Goal: Information Seeking & Learning: Learn about a topic

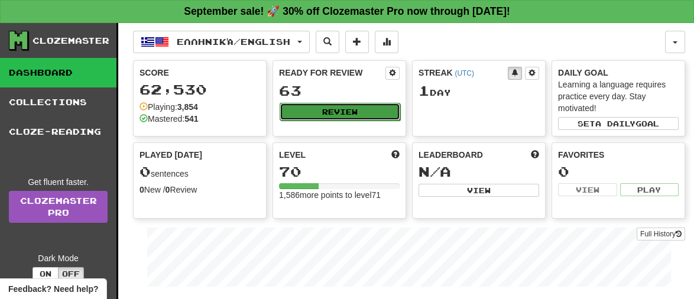
click at [343, 107] on button "Review" at bounding box center [340, 112] width 121 height 18
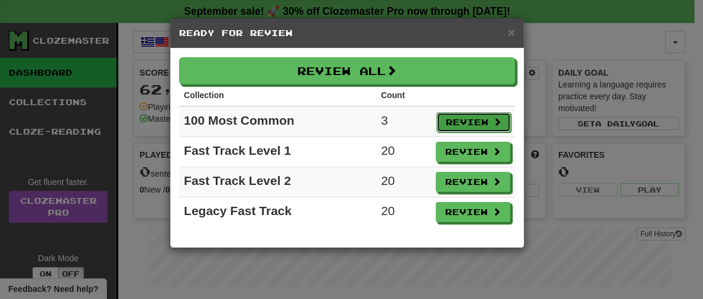
click at [446, 119] on button "Review" at bounding box center [473, 122] width 74 height 20
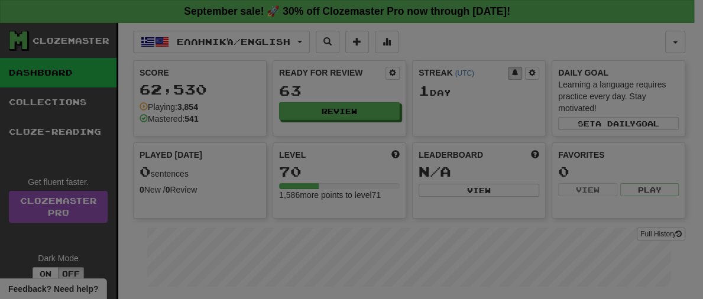
select select "**"
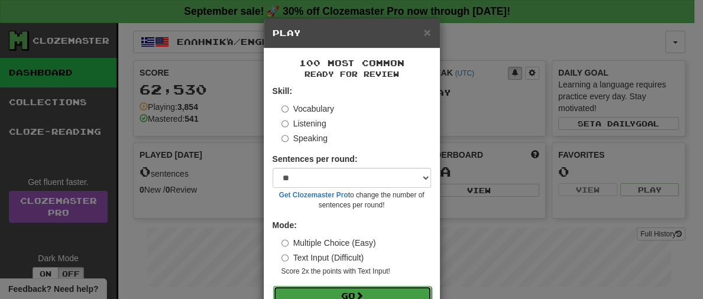
click at [368, 293] on button "Go" at bounding box center [352, 296] width 158 height 20
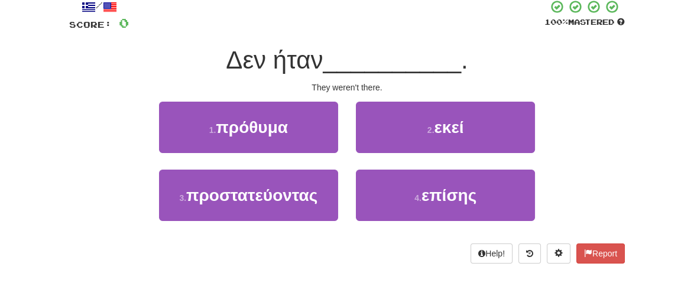
scroll to position [84, 0]
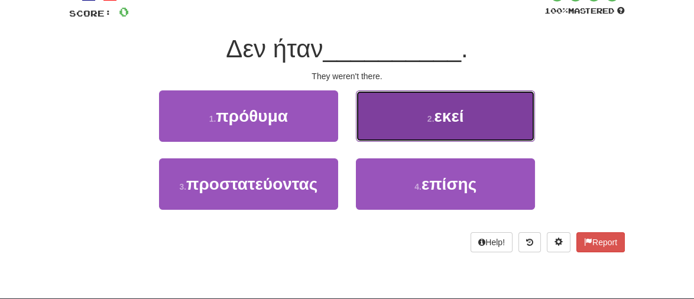
click at [433, 105] on button "2 . εκεί" at bounding box center [445, 115] width 179 height 51
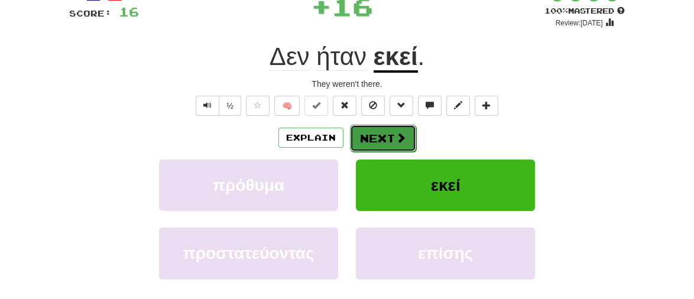
click at [388, 144] on button "Next" at bounding box center [383, 138] width 66 height 27
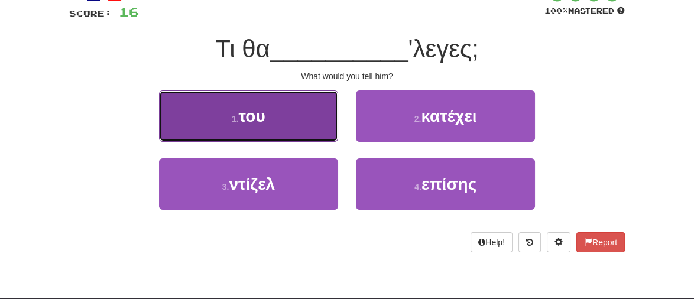
click at [233, 118] on small "1 ." at bounding box center [235, 118] width 7 height 9
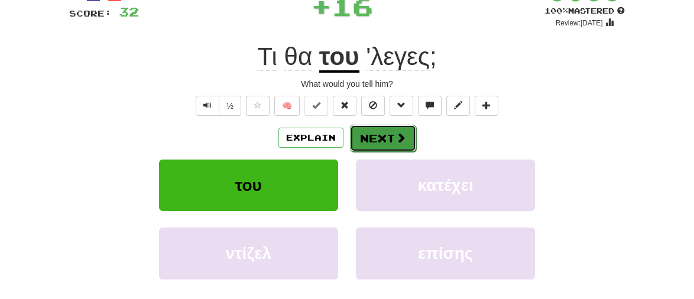
click at [394, 128] on button "Next" at bounding box center [383, 138] width 66 height 27
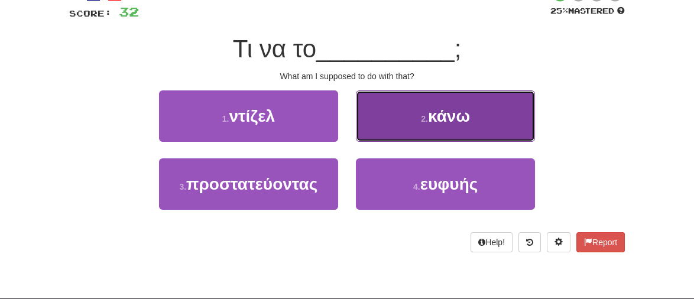
click at [437, 122] on span "κάνω" at bounding box center [449, 116] width 42 height 18
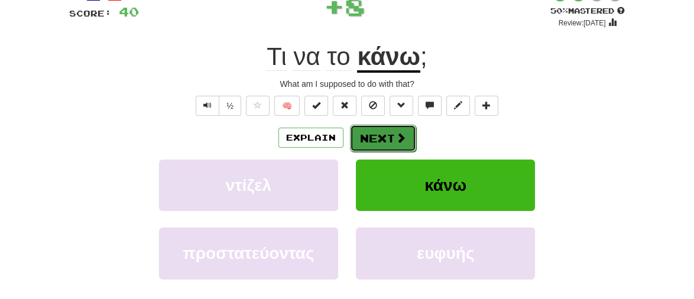
click at [383, 131] on button "Next" at bounding box center [383, 138] width 66 height 27
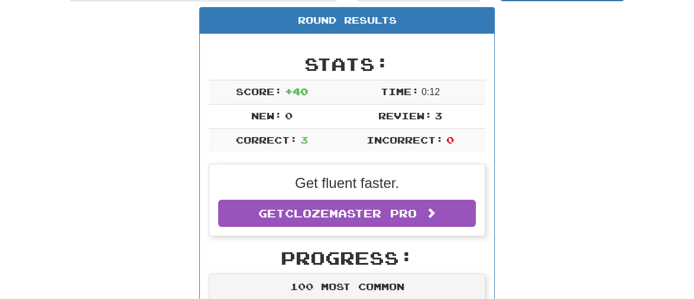
scroll to position [135, 0]
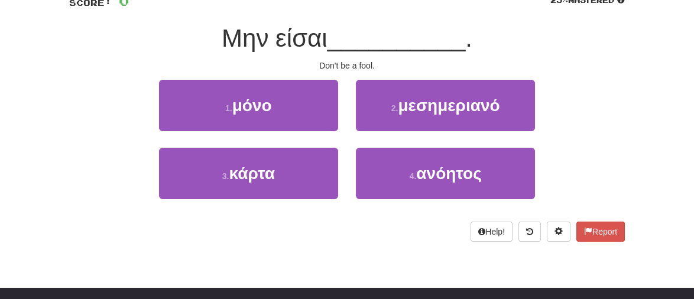
scroll to position [93, 0]
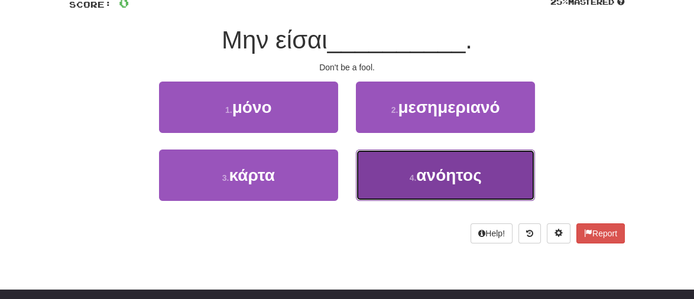
click at [433, 177] on span "ανόητος" at bounding box center [448, 175] width 65 height 18
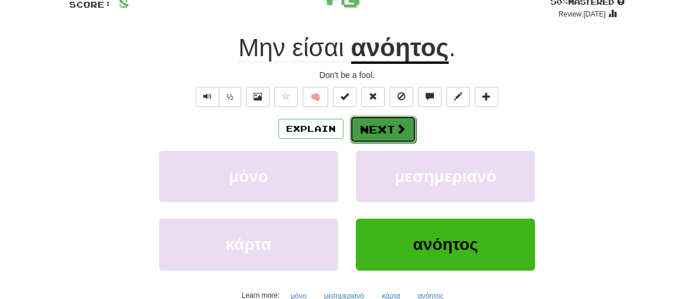
click at [379, 131] on button "Next" at bounding box center [383, 129] width 66 height 27
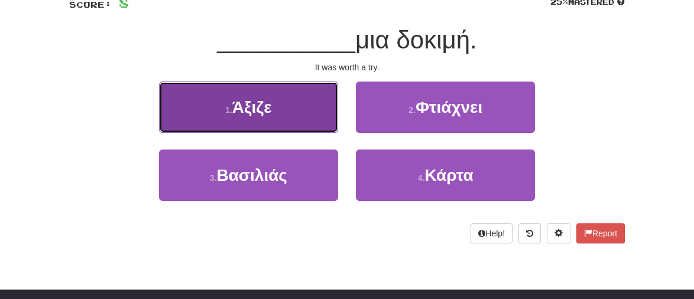
click at [248, 108] on span "Άξιζε" at bounding box center [252, 107] width 40 height 18
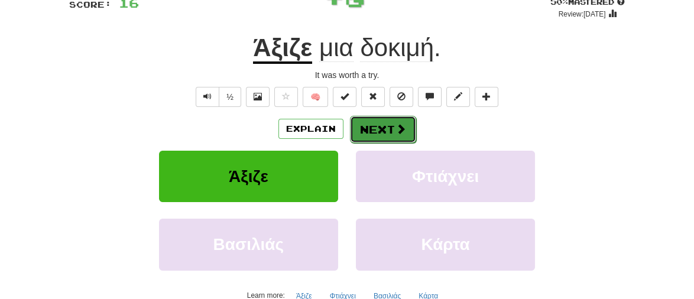
click at [384, 127] on button "Next" at bounding box center [383, 129] width 66 height 27
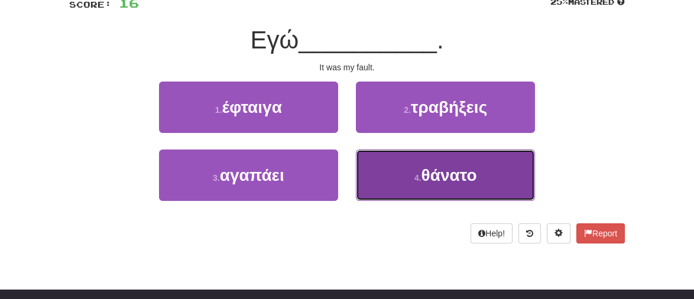
click at [448, 180] on span "θάνατο" at bounding box center [450, 175] width 56 height 18
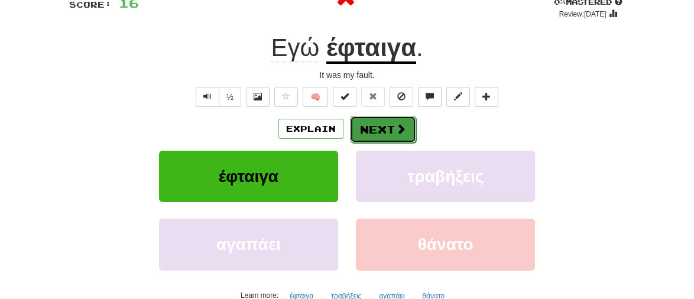
click at [371, 125] on button "Next" at bounding box center [383, 129] width 66 height 27
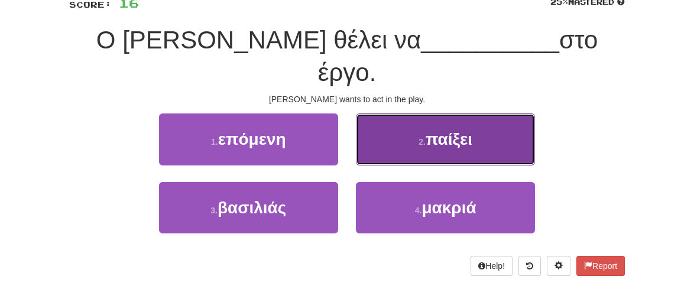
click at [437, 130] on span "παίξει" at bounding box center [449, 139] width 47 height 18
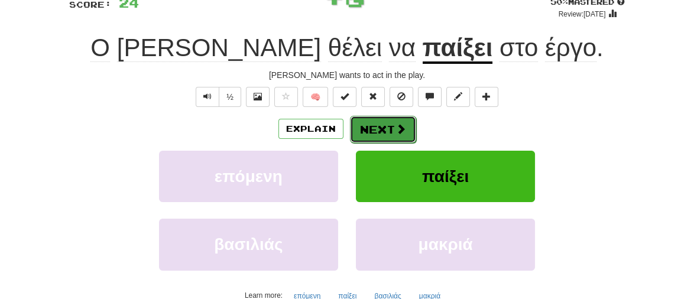
click at [391, 129] on button "Next" at bounding box center [383, 129] width 66 height 27
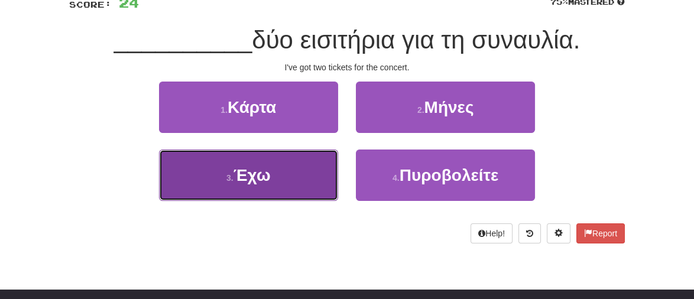
click at [268, 176] on span "Έχω" at bounding box center [252, 175] width 37 height 18
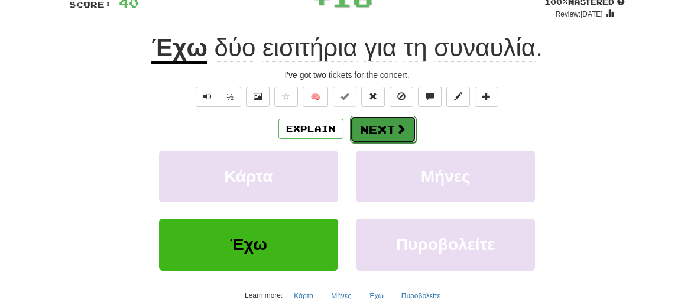
click at [381, 129] on button "Next" at bounding box center [383, 129] width 66 height 27
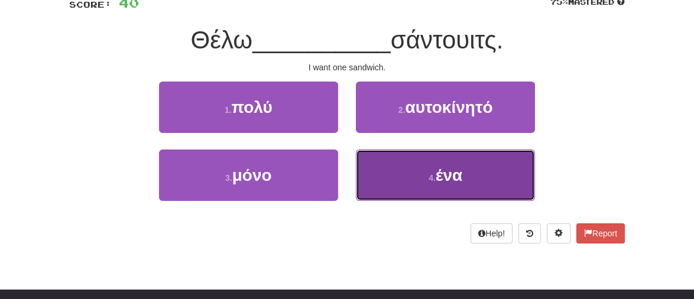
click at [449, 174] on span "ένα" at bounding box center [449, 175] width 27 height 18
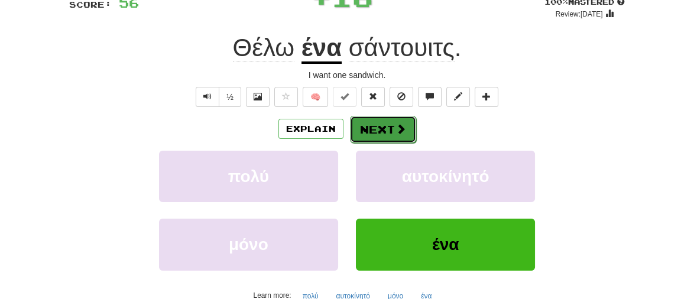
click at [385, 125] on button "Next" at bounding box center [383, 129] width 66 height 27
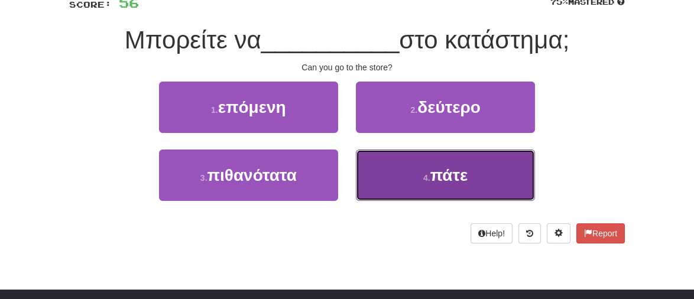
click at [448, 174] on span "πάτε" at bounding box center [449, 175] width 38 height 18
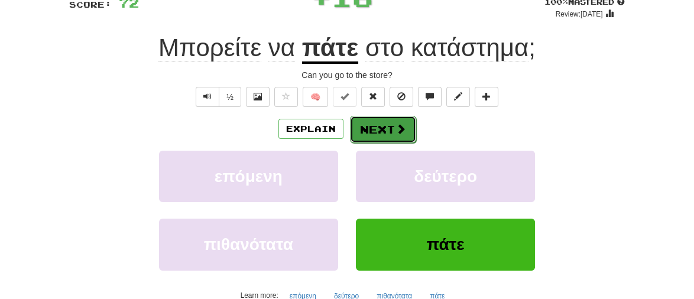
click at [378, 134] on button "Next" at bounding box center [383, 129] width 66 height 27
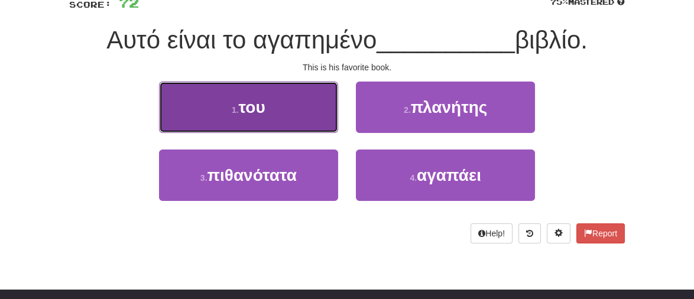
click at [263, 106] on span "του" at bounding box center [252, 107] width 27 height 18
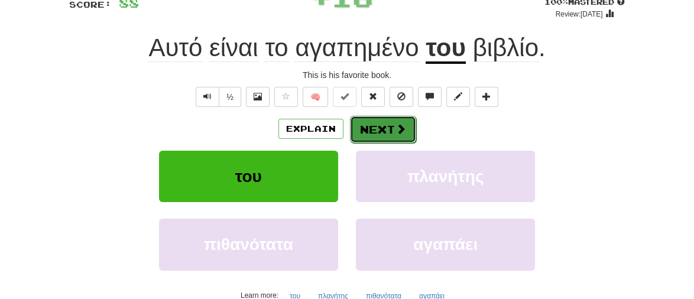
click at [379, 132] on button "Next" at bounding box center [383, 129] width 66 height 27
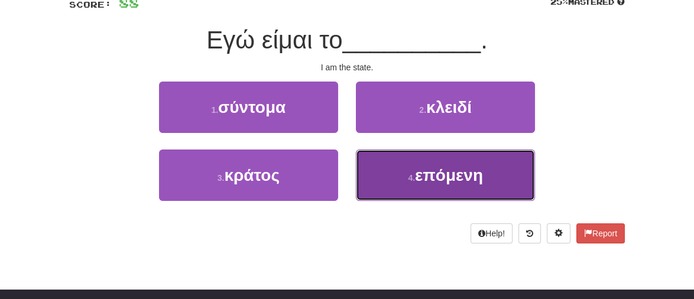
click at [444, 175] on span "επόμενη" at bounding box center [449, 175] width 68 height 18
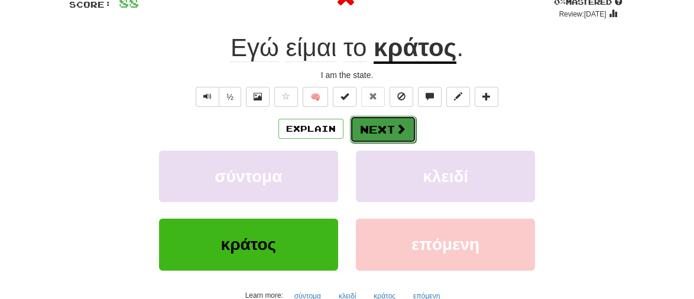
click at [374, 133] on button "Next" at bounding box center [383, 129] width 66 height 27
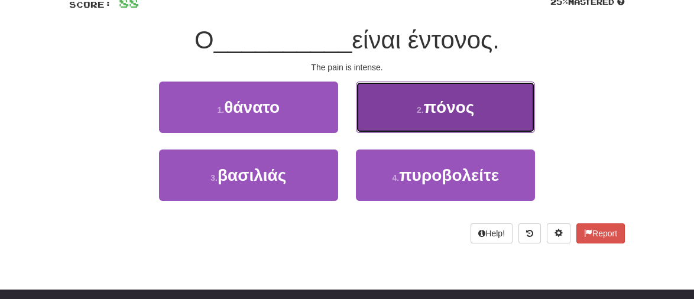
click at [450, 99] on span "πόνος" at bounding box center [449, 107] width 51 height 18
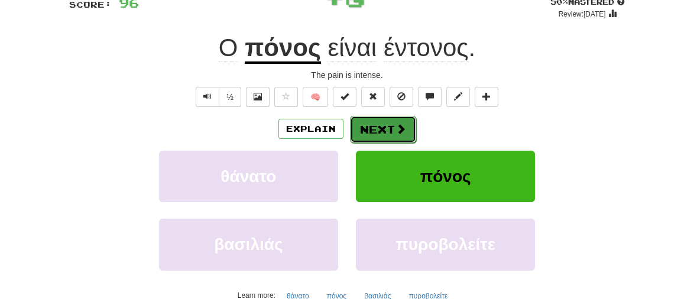
click at [396, 124] on span at bounding box center [401, 129] width 11 height 11
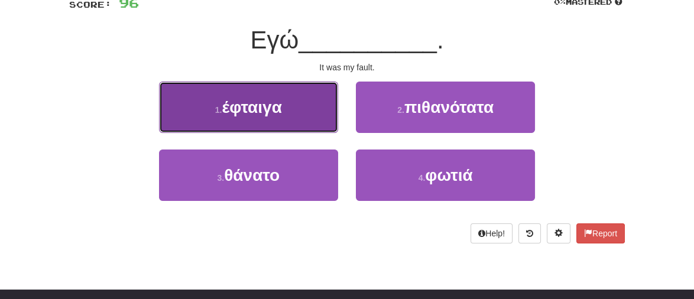
click at [238, 94] on button "1 . έφταιγα" at bounding box center [248, 107] width 179 height 51
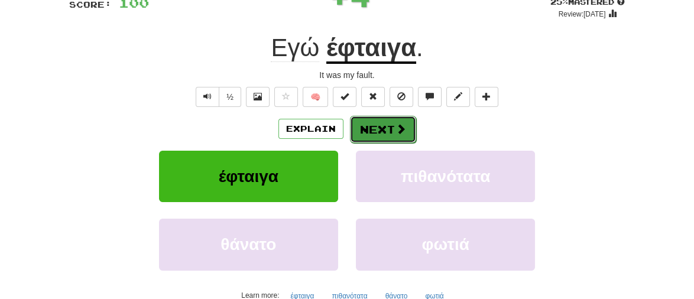
click at [360, 129] on button "Next" at bounding box center [383, 129] width 66 height 27
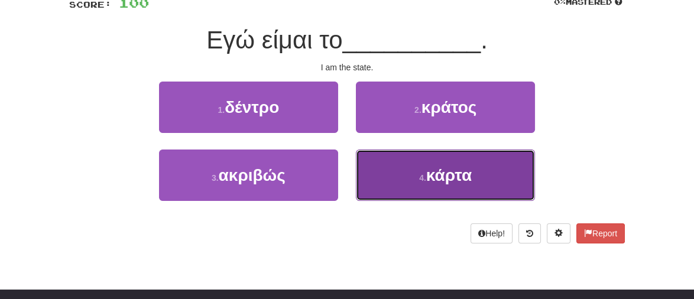
click at [448, 186] on button "4 . κάρτα" at bounding box center [445, 175] width 179 height 51
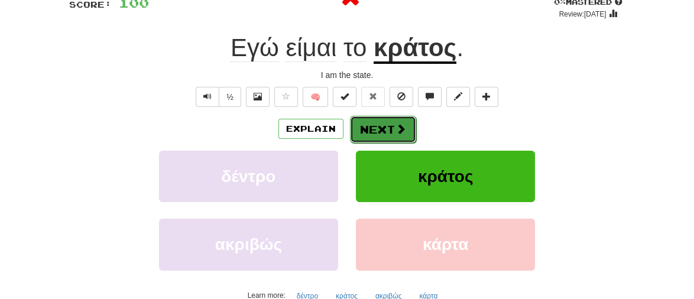
click at [386, 125] on button "Next" at bounding box center [383, 129] width 66 height 27
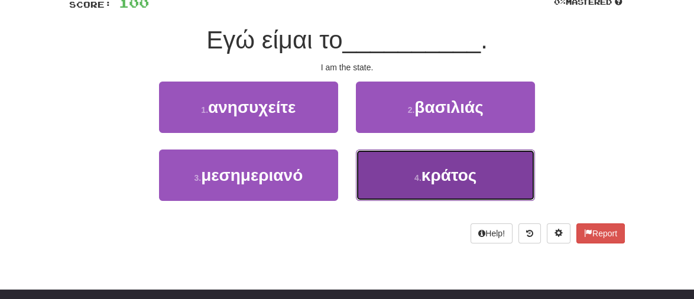
click at [453, 179] on span "κράτος" at bounding box center [450, 175] width 56 height 18
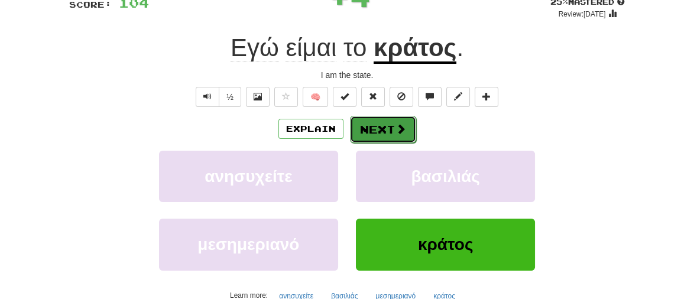
click at [376, 134] on button "Next" at bounding box center [383, 129] width 66 height 27
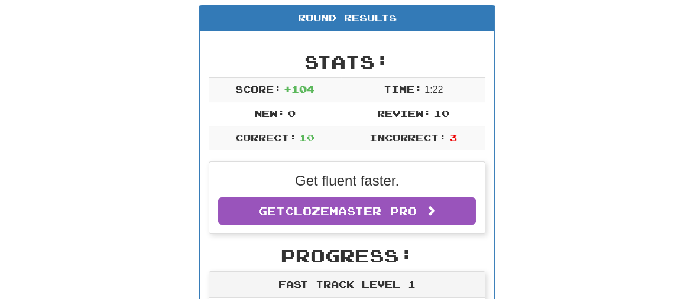
scroll to position [0, 0]
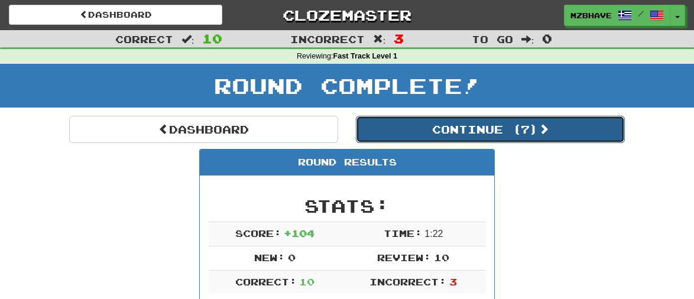
click at [565, 124] on button "Continue ( 7 )" at bounding box center [490, 129] width 269 height 27
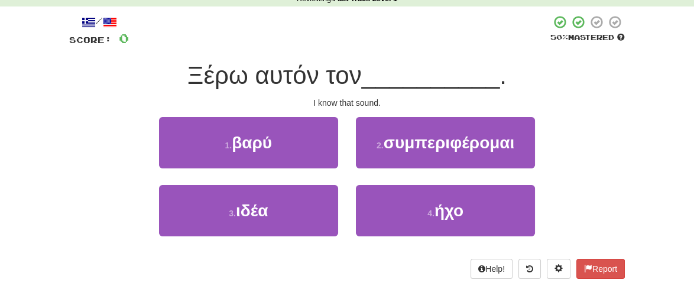
scroll to position [66, 0]
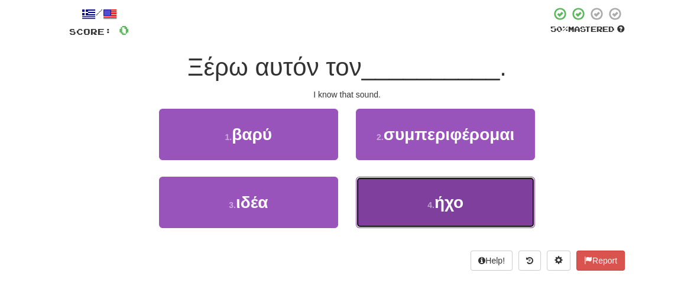
click at [446, 208] on span "ήχο" at bounding box center [449, 202] width 29 height 18
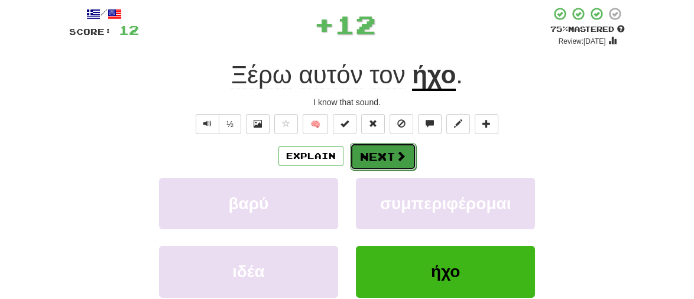
click at [362, 149] on button "Next" at bounding box center [383, 156] width 66 height 27
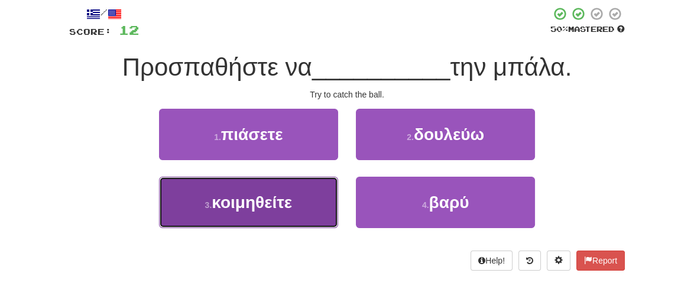
drag, startPoint x: 265, startPoint y: 204, endPoint x: 234, endPoint y: 210, distance: 32.5
click at [234, 210] on span "κοιμηθείτε" at bounding box center [252, 202] width 80 height 18
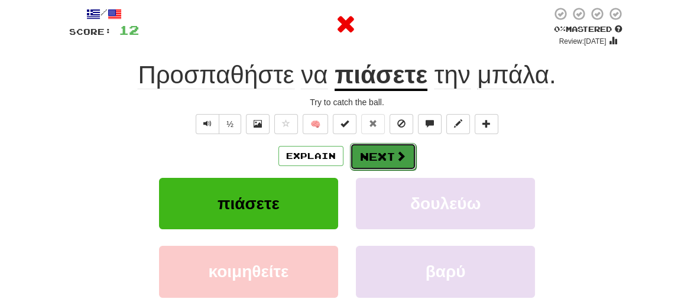
click at [377, 155] on button "Next" at bounding box center [383, 156] width 66 height 27
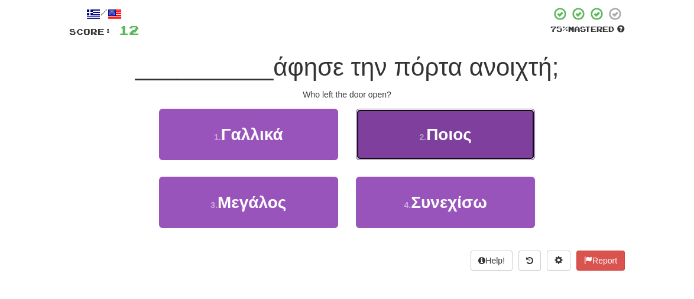
click at [459, 130] on span "Ποιος" at bounding box center [449, 134] width 46 height 18
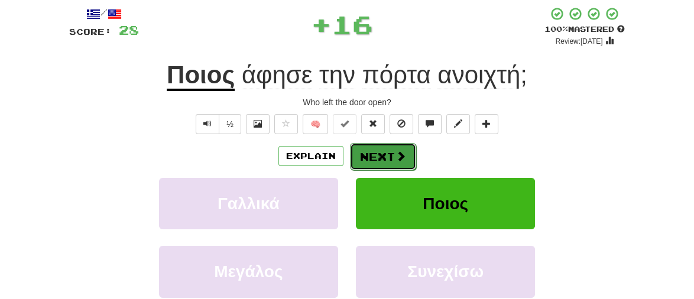
click at [381, 153] on button "Next" at bounding box center [383, 156] width 66 height 27
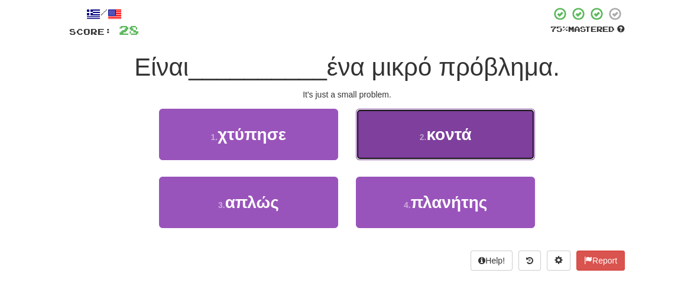
click at [469, 135] on span "κοντά" at bounding box center [448, 134] width 45 height 18
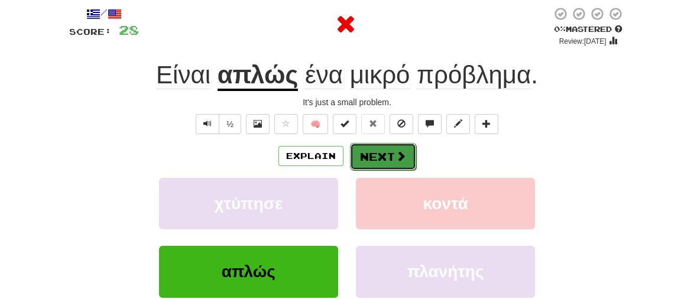
click at [380, 165] on button "Next" at bounding box center [383, 156] width 66 height 27
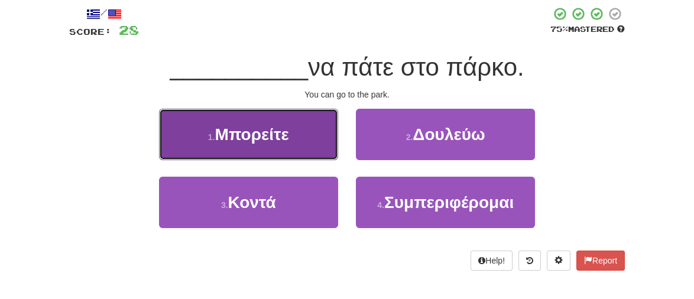
click at [246, 137] on span "Μπορείτε" at bounding box center [252, 134] width 74 height 18
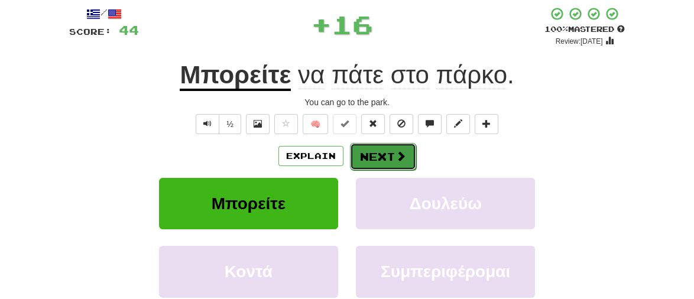
click at [381, 164] on button "Next" at bounding box center [383, 156] width 66 height 27
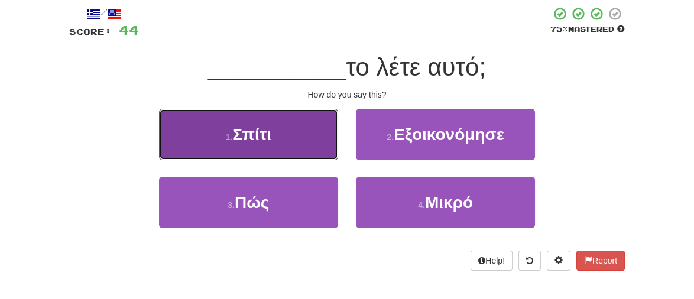
click at [248, 141] on span "Σπίτι" at bounding box center [251, 134] width 39 height 18
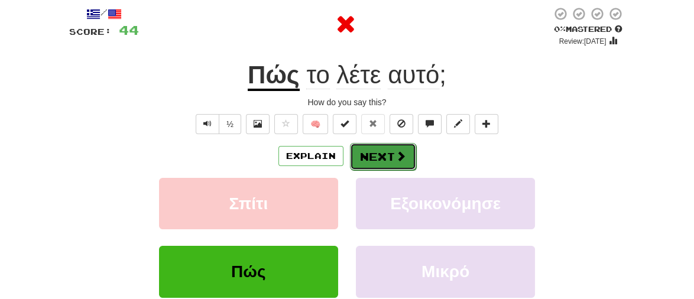
click at [385, 154] on button "Next" at bounding box center [383, 156] width 66 height 27
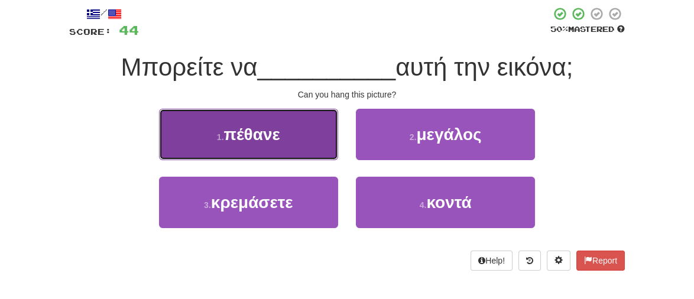
click at [244, 134] on span "πέθανε" at bounding box center [252, 134] width 56 height 18
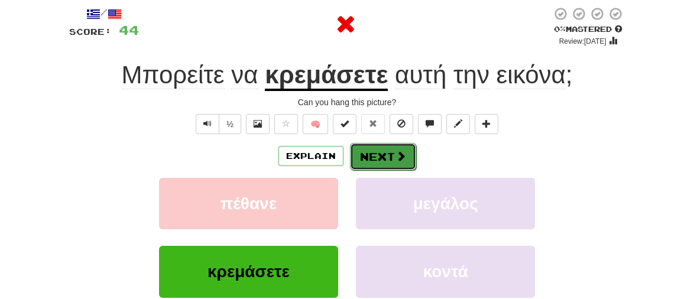
click at [406, 161] on button "Next" at bounding box center [383, 156] width 66 height 27
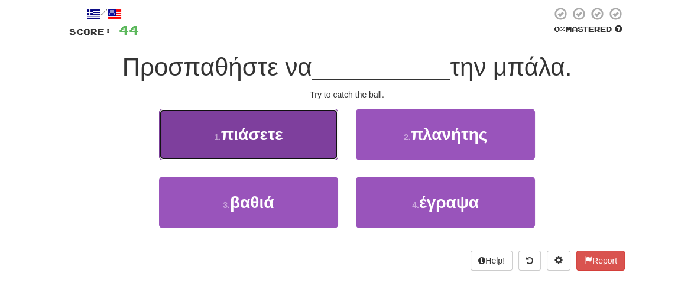
click at [280, 126] on span "πιάσετε" at bounding box center [252, 134] width 62 height 18
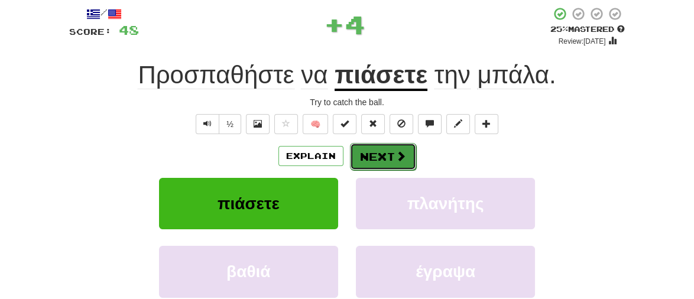
click at [391, 150] on button "Next" at bounding box center [383, 156] width 66 height 27
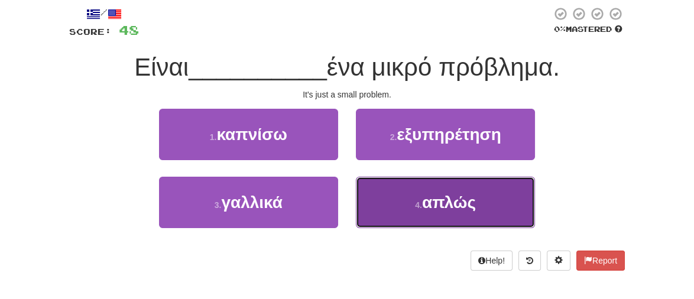
click at [431, 204] on span "απλώς" at bounding box center [449, 202] width 54 height 18
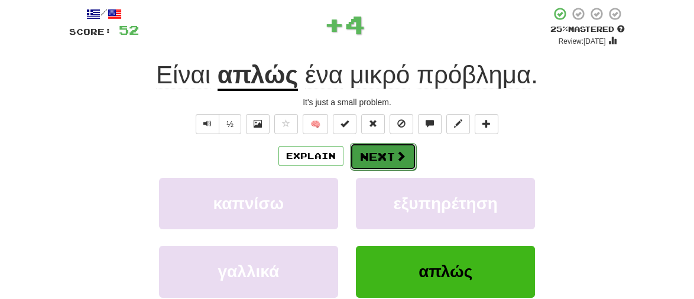
click at [397, 153] on span at bounding box center [401, 156] width 11 height 11
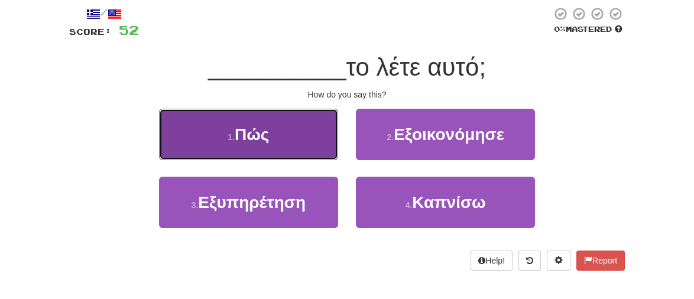
click at [210, 144] on button "1 . Πώς" at bounding box center [248, 134] width 179 height 51
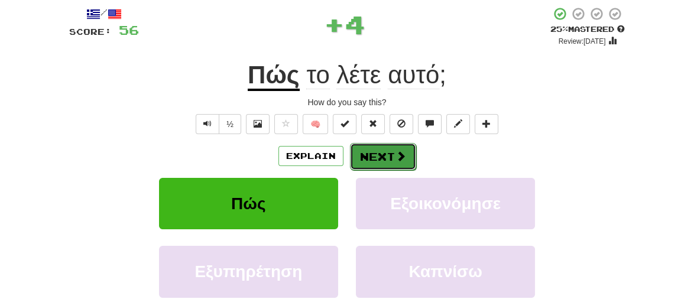
click at [411, 150] on button "Next" at bounding box center [383, 156] width 66 height 27
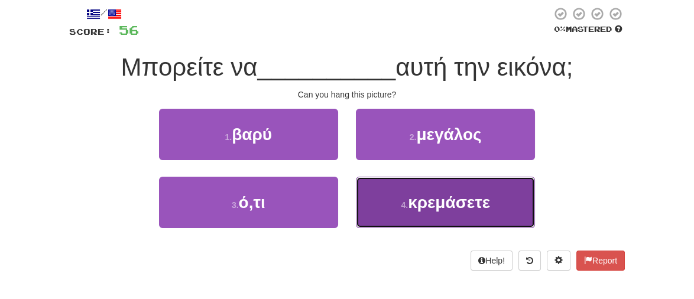
click at [433, 204] on span "κρεμάσετε" at bounding box center [449, 202] width 82 height 18
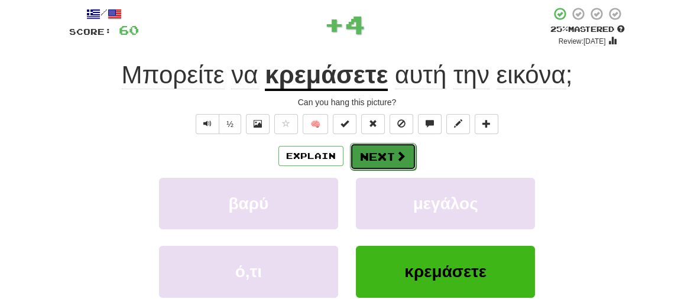
click at [381, 155] on button "Next" at bounding box center [383, 156] width 66 height 27
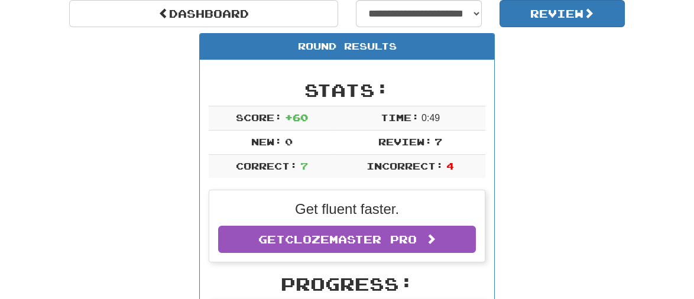
scroll to position [117, 0]
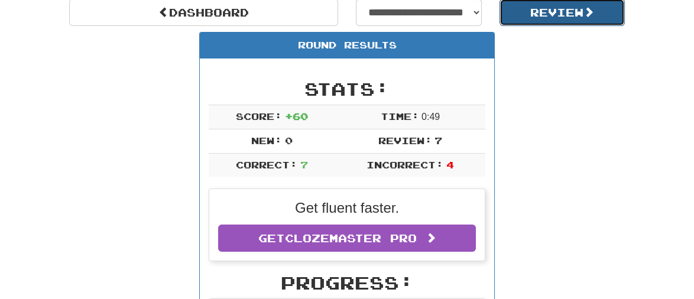
click at [559, 7] on button "Review" at bounding box center [563, 12] width 126 height 27
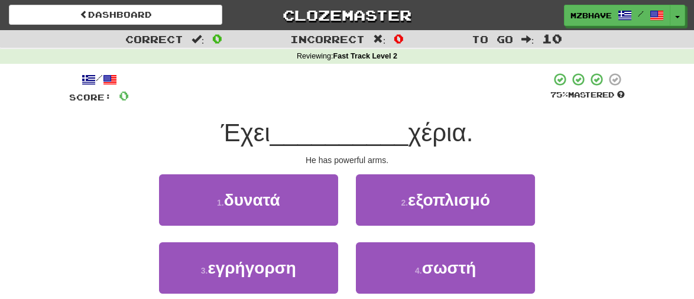
click at [598, 205] on div "1 . δυνατά 2 . εξοπλισμό" at bounding box center [346, 208] width 591 height 68
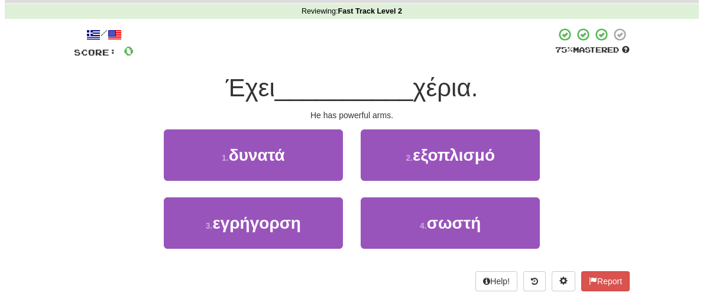
scroll to position [47, 0]
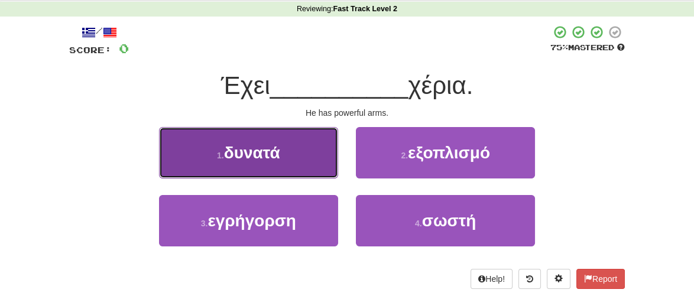
click at [273, 151] on span "δυνατά" at bounding box center [252, 153] width 56 height 18
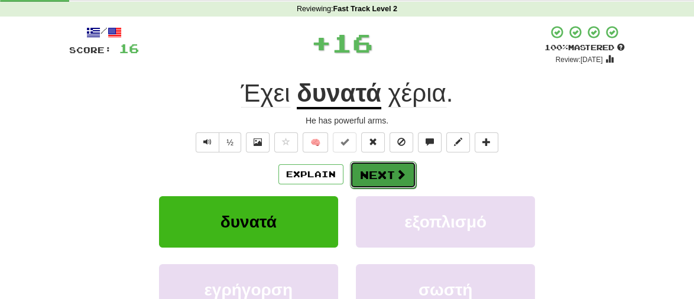
click at [399, 177] on span at bounding box center [401, 174] width 11 height 11
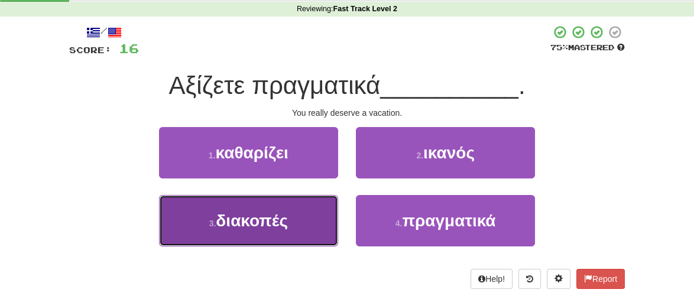
click at [228, 230] on button "3 . διακοπές" at bounding box center [248, 220] width 179 height 51
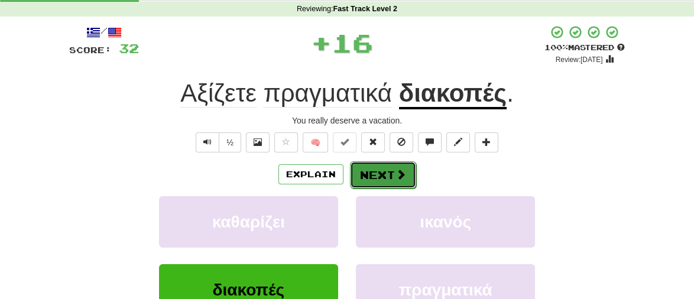
click at [402, 169] on span at bounding box center [401, 174] width 11 height 11
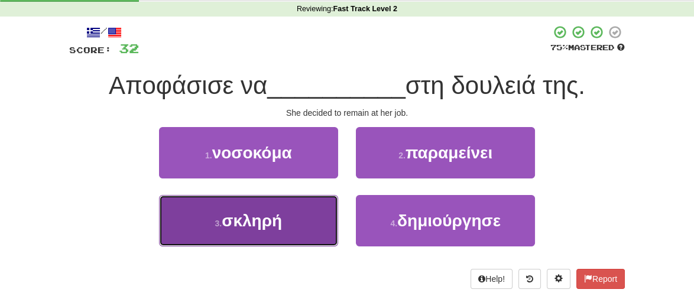
click at [250, 224] on span "σκληρή" at bounding box center [252, 221] width 60 height 18
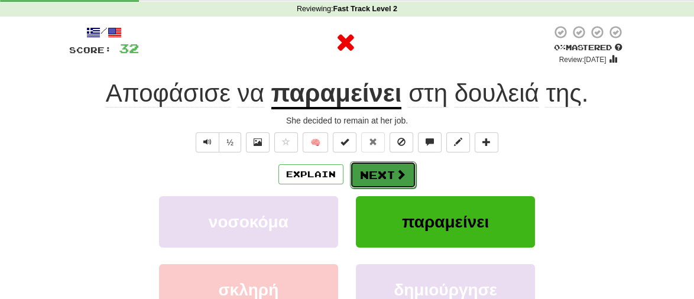
click at [374, 176] on button "Next" at bounding box center [383, 174] width 66 height 27
